Goal: Navigation & Orientation: Understand site structure

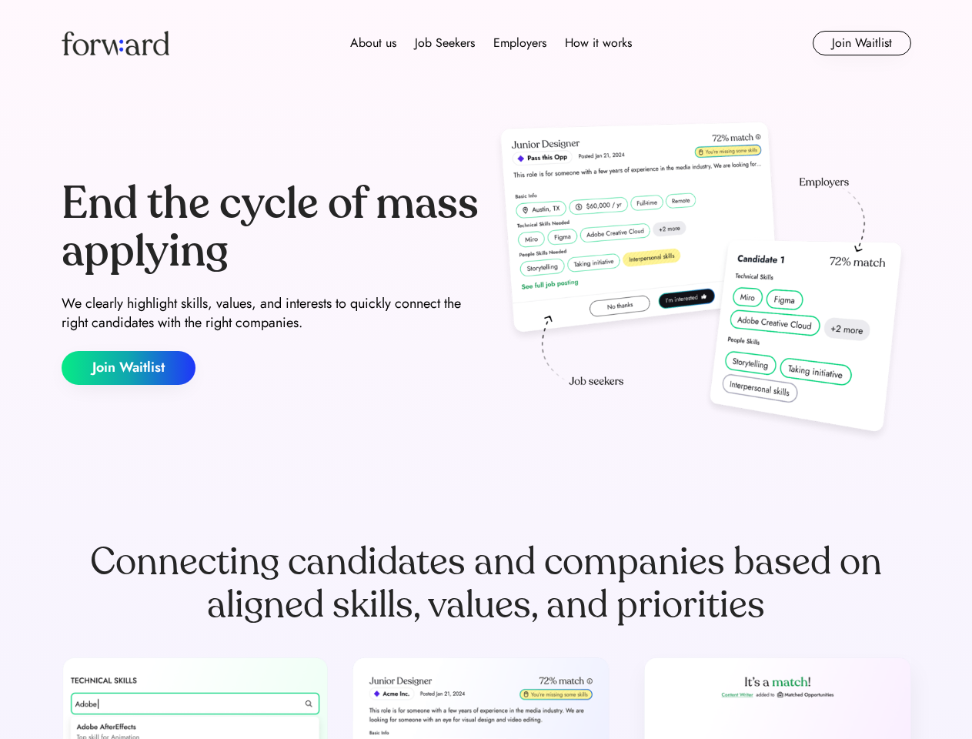
click at [485, 369] on div "End the cycle of mass applying We clearly highlight skills, values, and interes…" at bounding box center [486, 282] width 849 height 331
click at [486, 43] on div "About us Job Seekers Employers How it works" at bounding box center [491, 43] width 606 height 18
click at [115, 43] on img at bounding box center [116, 43] width 108 height 25
click at [491, 43] on div "About us Job Seekers Employers How it works" at bounding box center [491, 43] width 606 height 18
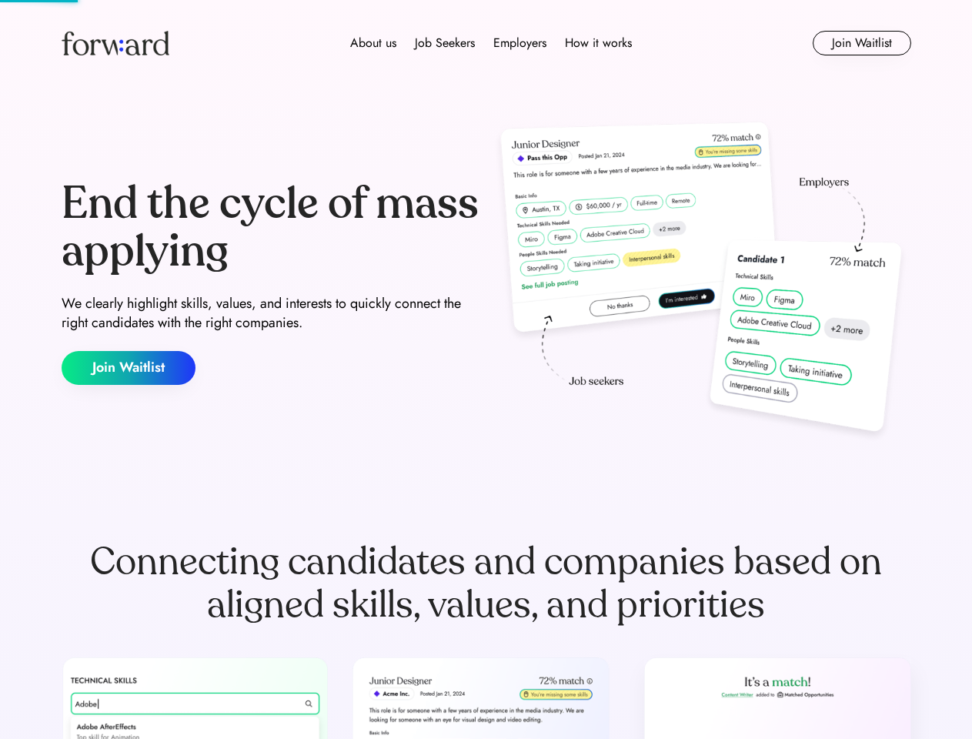
click at [373, 43] on div "About us" at bounding box center [373, 43] width 46 height 18
click at [445, 43] on div "Job Seekers" at bounding box center [445, 43] width 60 height 18
click at [519, 43] on div "Employers" at bounding box center [519, 43] width 53 height 18
click at [597, 43] on div "How it works" at bounding box center [598, 43] width 67 height 18
click at [861, 43] on button "Join Waitlist" at bounding box center [861, 43] width 98 height 25
